Goal: Task Accomplishment & Management: Use online tool/utility

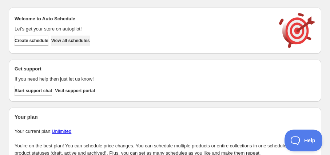
click at [73, 40] on span "View all schedules" at bounding box center [70, 41] width 39 height 6
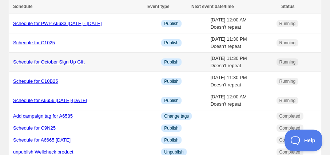
scroll to position [33, 0]
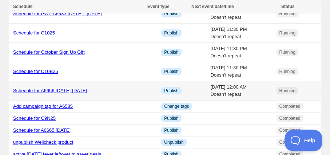
click at [65, 89] on link "Schedule for A6656 [DATE]-[DATE]" at bounding box center [50, 90] width 74 height 5
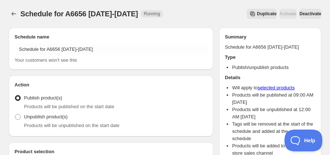
click at [257, 12] on span "Duplicate" at bounding box center [267, 14] width 20 height 6
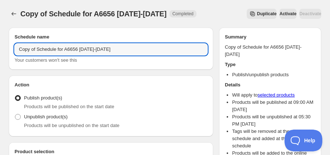
drag, startPoint x: 38, startPoint y: 51, endPoint x: -8, endPoint y: 49, distance: 45.5
click at [0, 49] on html "Copy of Schedule for A6656 [DATE]-[DATE] This page is ready Copy of Schedule fo…" at bounding box center [165, 77] width 330 height 155
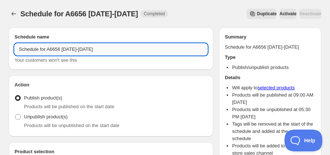
drag, startPoint x: 65, startPoint y: 49, endPoint x: 71, endPoint y: 48, distance: 6.6
click at [71, 48] on input "Schedule for A6656 [DATE]-[DATE]" at bounding box center [111, 50] width 193 height 12
click at [64, 52] on input "Schedule for A6656 [DATE]-[DATE]" at bounding box center [111, 50] width 193 height 12
drag, startPoint x: 64, startPoint y: 50, endPoint x: 48, endPoint y: 50, distance: 16.0
click at [48, 50] on input "Schedule for A6658 [DATE]-[DATE]" at bounding box center [111, 50] width 193 height 12
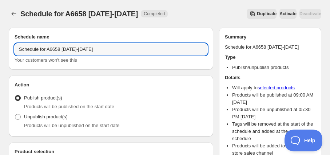
type input "Schedule for A6658 [DATE]-[DATE]"
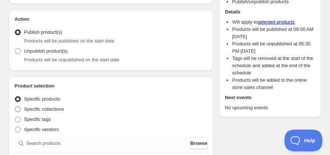
scroll to position [132, 0]
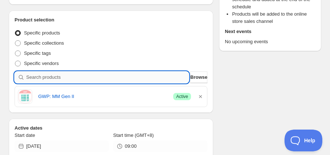
click at [74, 78] on input "search" at bounding box center [107, 78] width 162 height 12
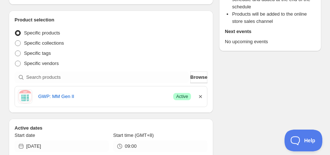
click at [201, 94] on icon "button" at bounding box center [200, 96] width 7 height 7
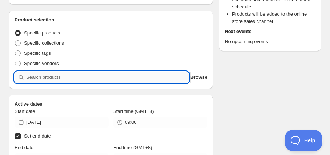
click at [151, 76] on input "search" at bounding box center [107, 78] width 162 height 12
paste input "A6658"
type input "A6658"
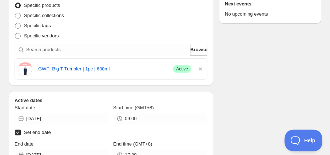
scroll to position [198, 0]
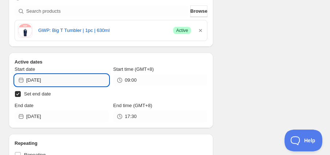
click at [49, 81] on input "[DATE]" at bounding box center [67, 80] width 82 height 12
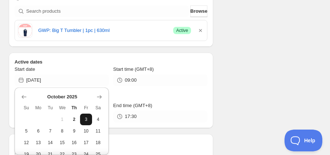
click at [90, 118] on button "3" at bounding box center [86, 120] width 12 height 12
type input "[DATE]"
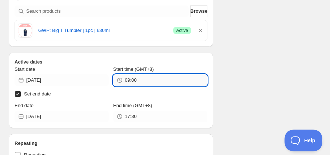
click at [130, 80] on input "09:00" at bounding box center [166, 80] width 82 height 12
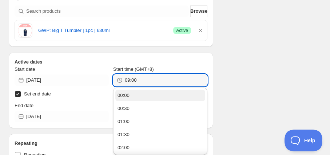
click at [132, 94] on button "00:00" at bounding box center [160, 96] width 90 height 12
type input "00:00"
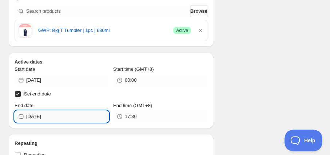
click at [59, 118] on input "[DATE]" at bounding box center [67, 117] width 82 height 12
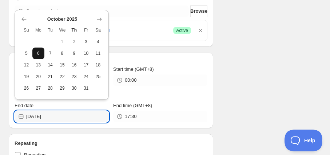
click at [35, 53] on span "6" at bounding box center [38, 54] width 6 height 6
type input "[DATE]"
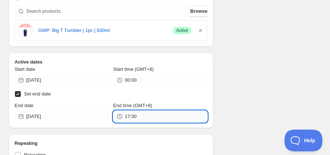
click at [136, 111] on input "17:30" at bounding box center [166, 117] width 82 height 12
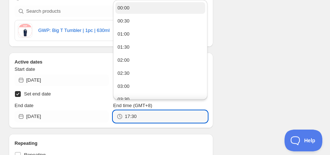
click at [132, 8] on button "00:00" at bounding box center [160, 8] width 90 height 12
type input "00:00"
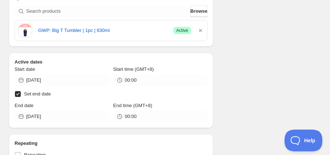
click at [229, 58] on div "Schedule name Schedule for A6658 [DATE]-[DATE] Your customers won't see this Ac…" at bounding box center [162, 148] width 318 height 648
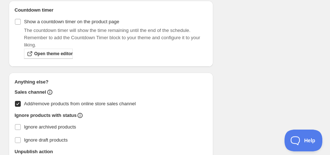
scroll to position [495, 0]
